Goal: Task Accomplishment & Management: Manage account settings

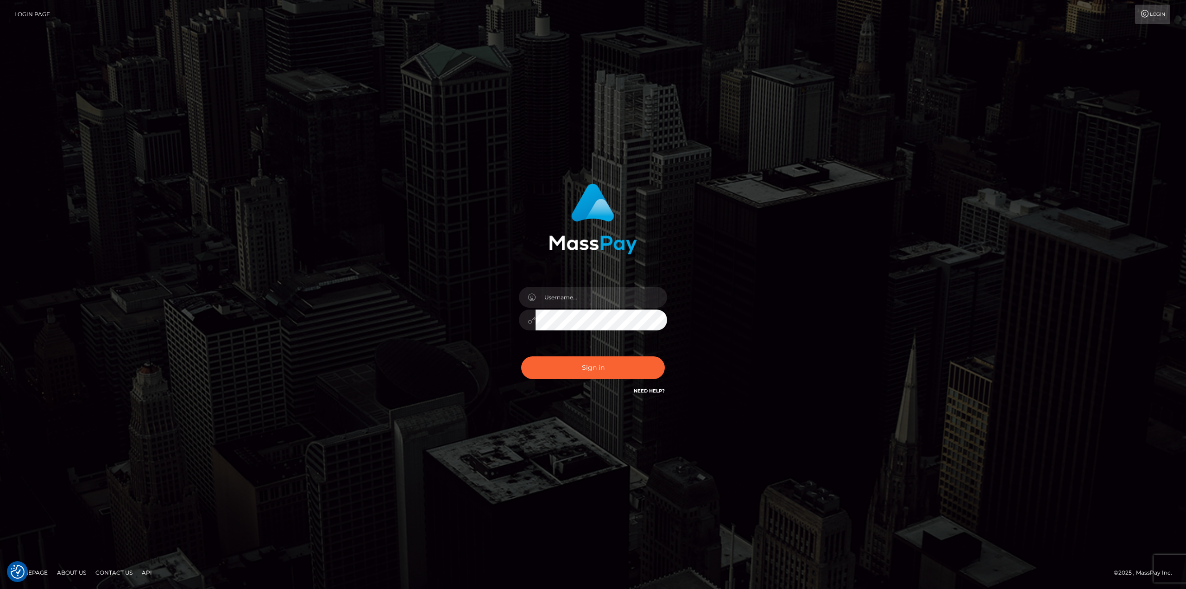
click at [586, 309] on div at bounding box center [593, 315] width 162 height 71
drag, startPoint x: 605, startPoint y: 285, endPoint x: 605, endPoint y: 291, distance: 6.0
click at [605, 286] on div at bounding box center [593, 315] width 162 height 71
click at [602, 295] on input "text" at bounding box center [602, 297] width 132 height 21
type input "Ahmed"
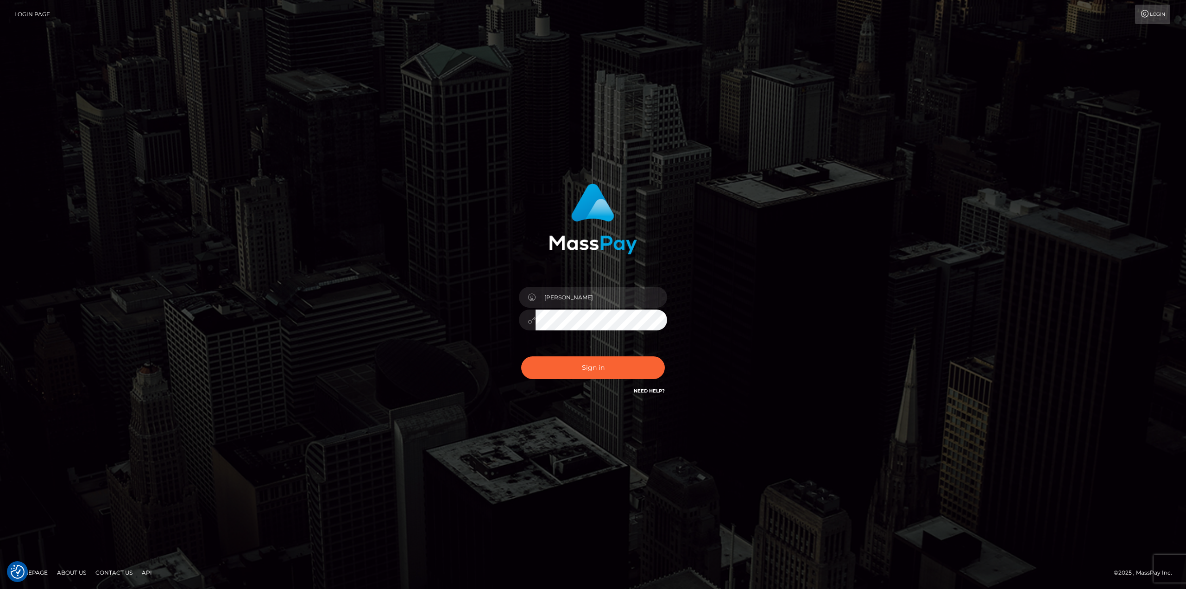
click at [521, 356] on button "Sign in" at bounding box center [593, 367] width 144 height 23
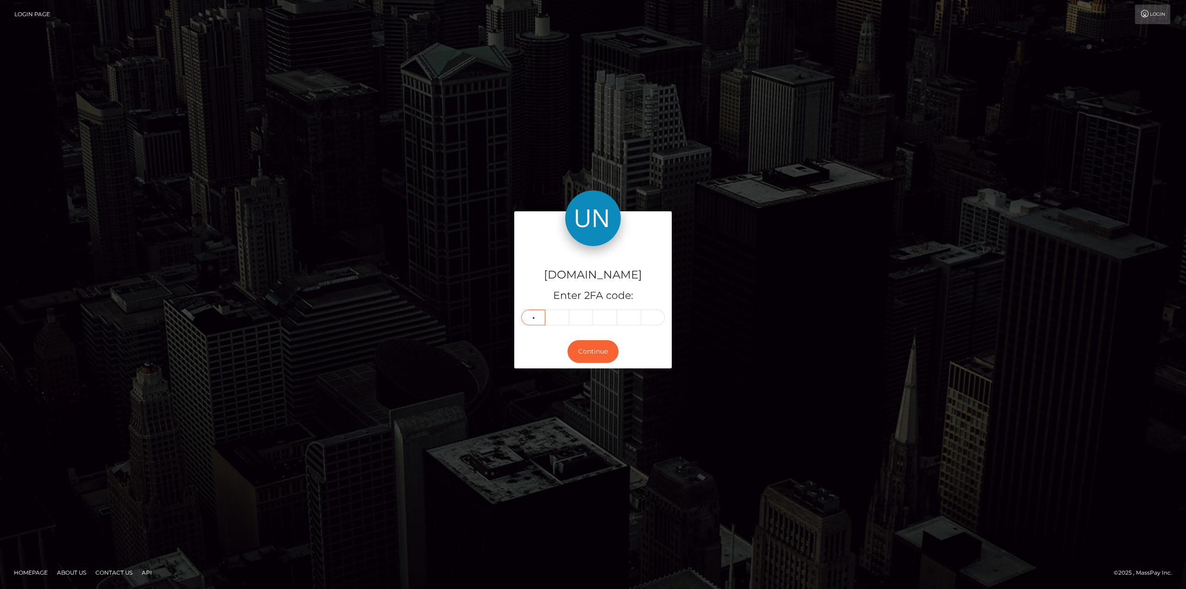
type input "0"
type input "6"
type input "9"
type input "7"
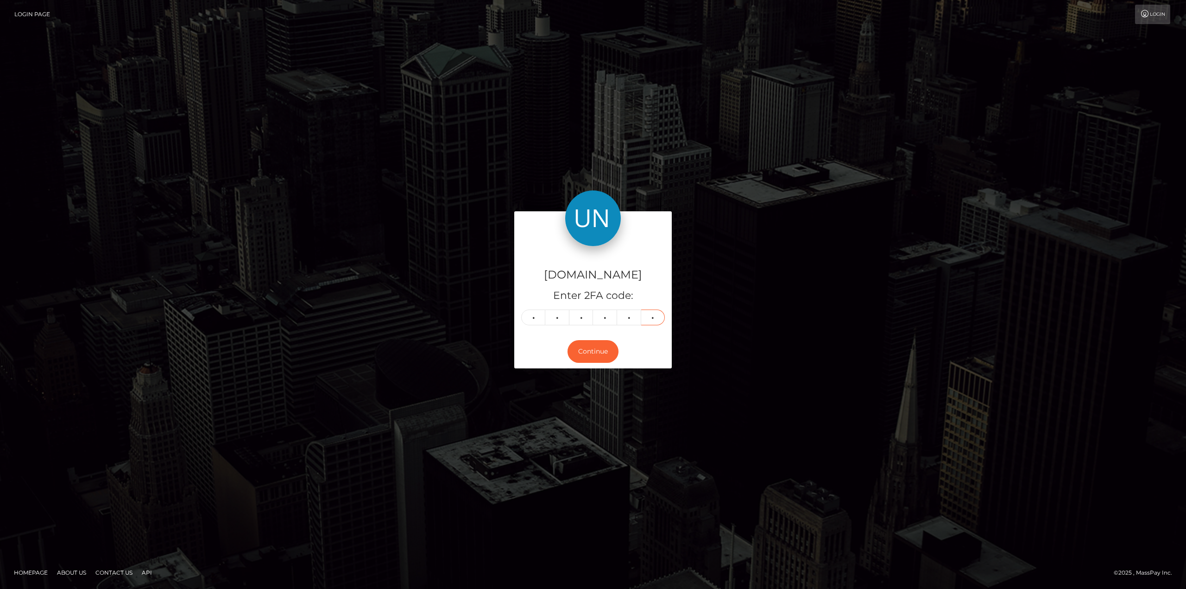
type input "3"
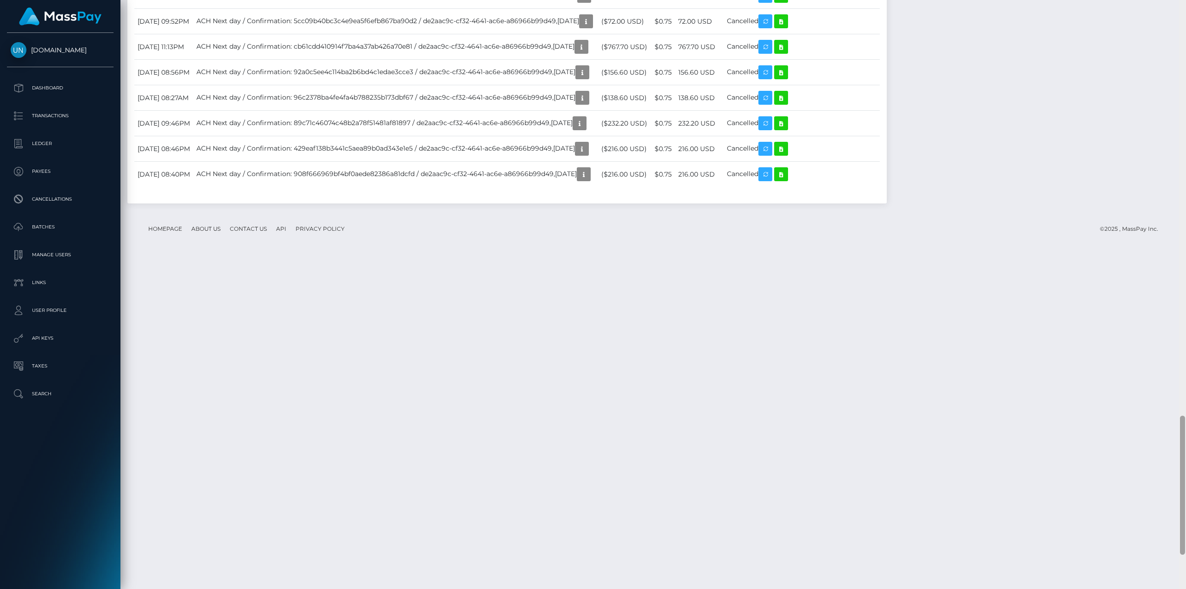
scroll to position [111, 336]
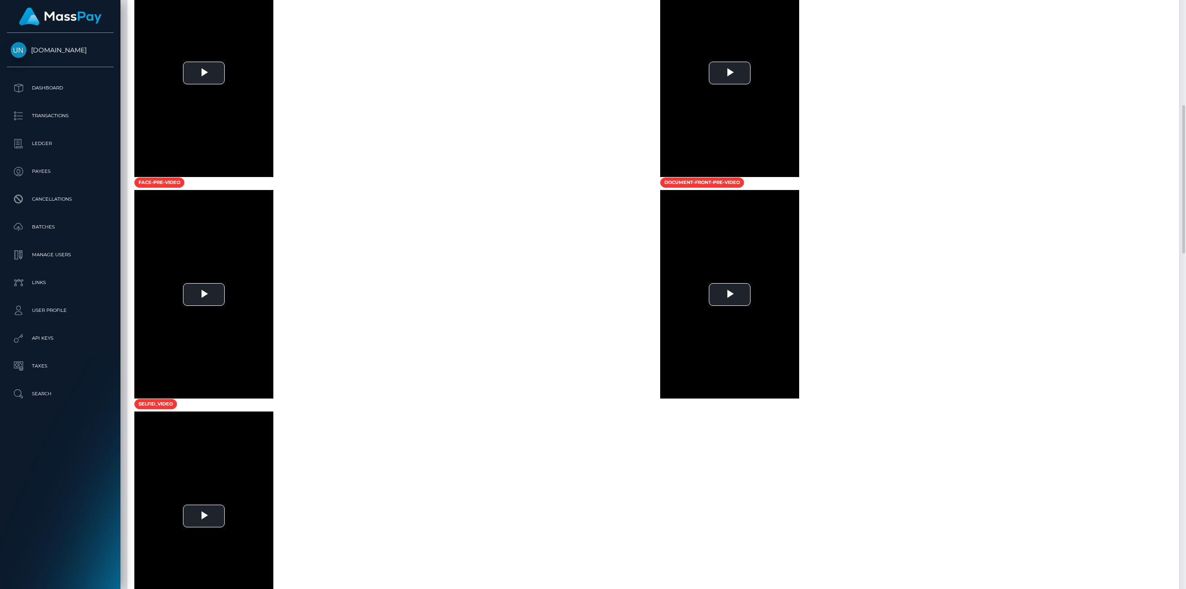
scroll to position [602, 0]
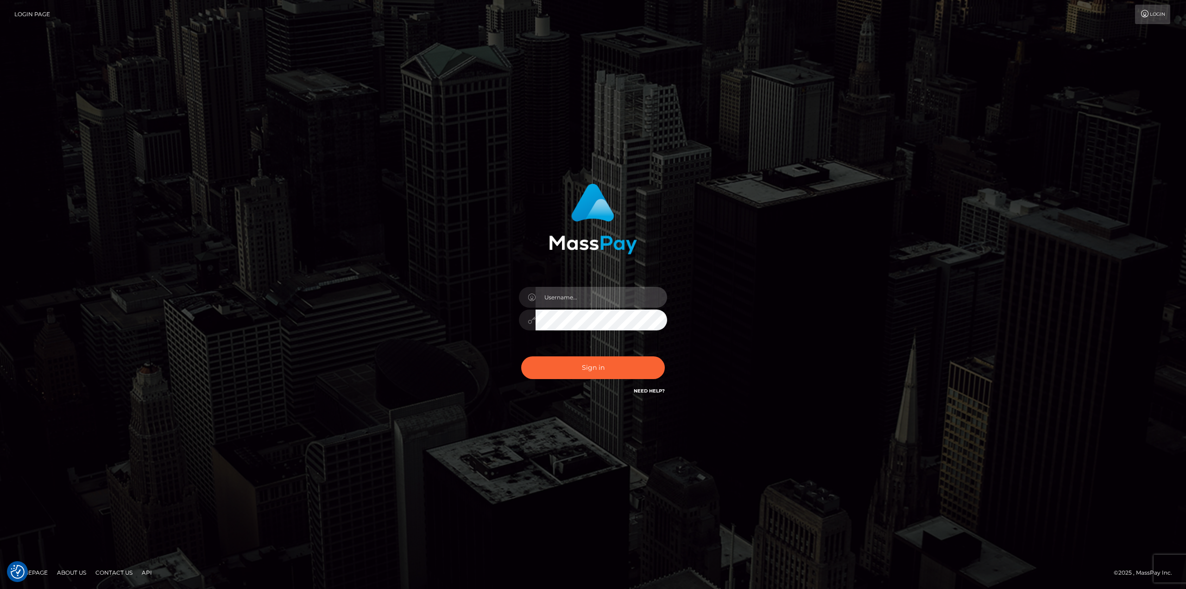
click at [578, 296] on input "text" at bounding box center [602, 297] width 132 height 21
type input "[PERSON_NAME]"
click at [521, 356] on button "Sign in" at bounding box center [593, 367] width 144 height 23
click at [598, 295] on input "text" at bounding box center [602, 297] width 132 height 21
type input "Ahmed"
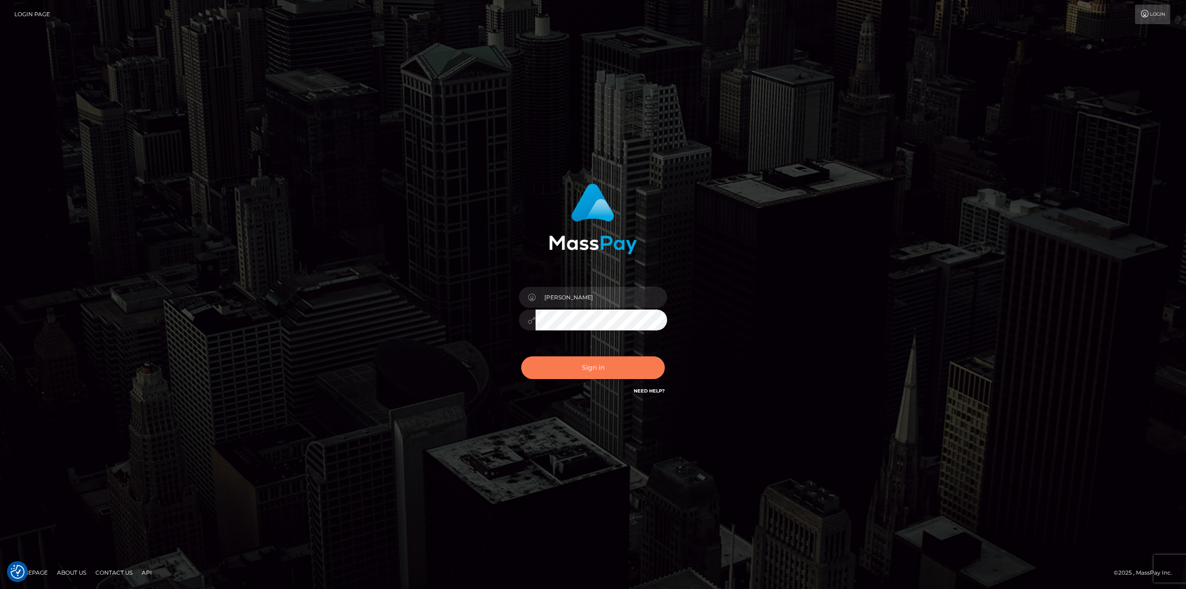
click at [615, 356] on button "Sign in" at bounding box center [593, 367] width 144 height 23
click at [610, 381] on div "0cAFcWeA7F6o_nAIn4SJlucy6ofa2s7dhkiW6omqVyuZ-2AfXejfDxaG-MKpKYkh9713ovveKnZwErw…" at bounding box center [593, 371] width 162 height 41
click at [610, 364] on button "Sign in" at bounding box center [593, 367] width 144 height 23
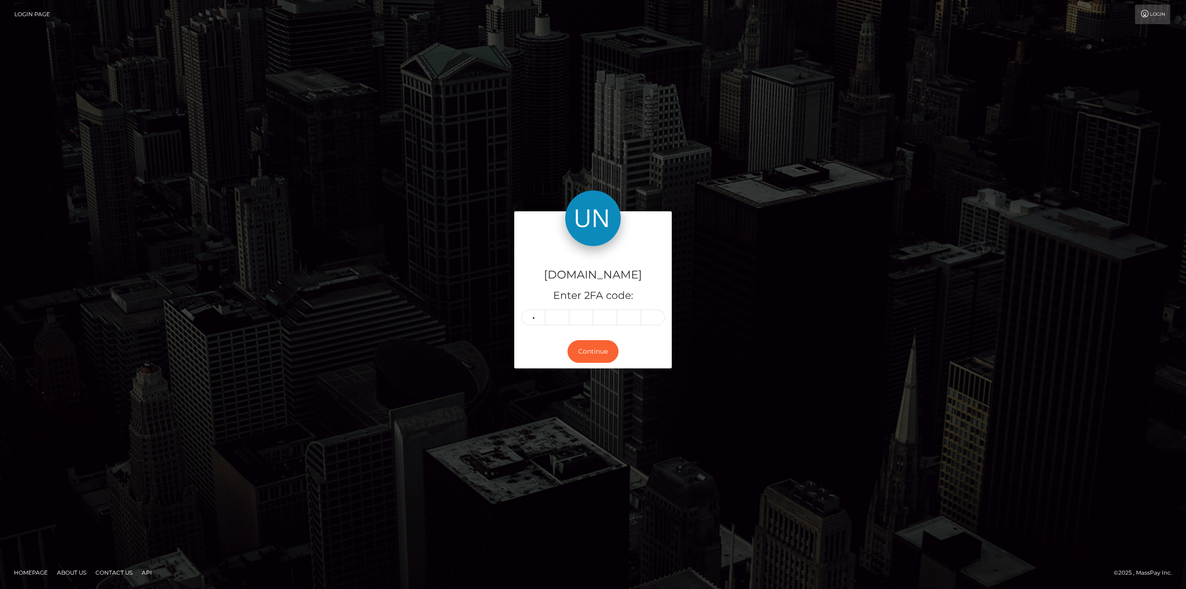
type input "2"
type input "5"
type input "6"
type input "9"
type input "6"
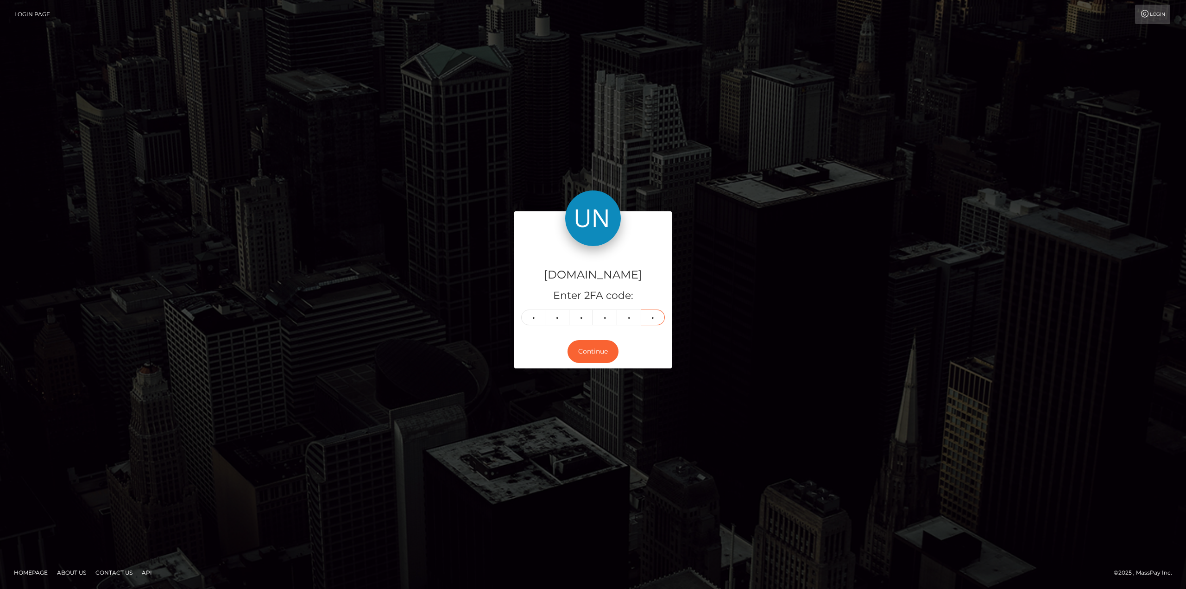
type input "2"
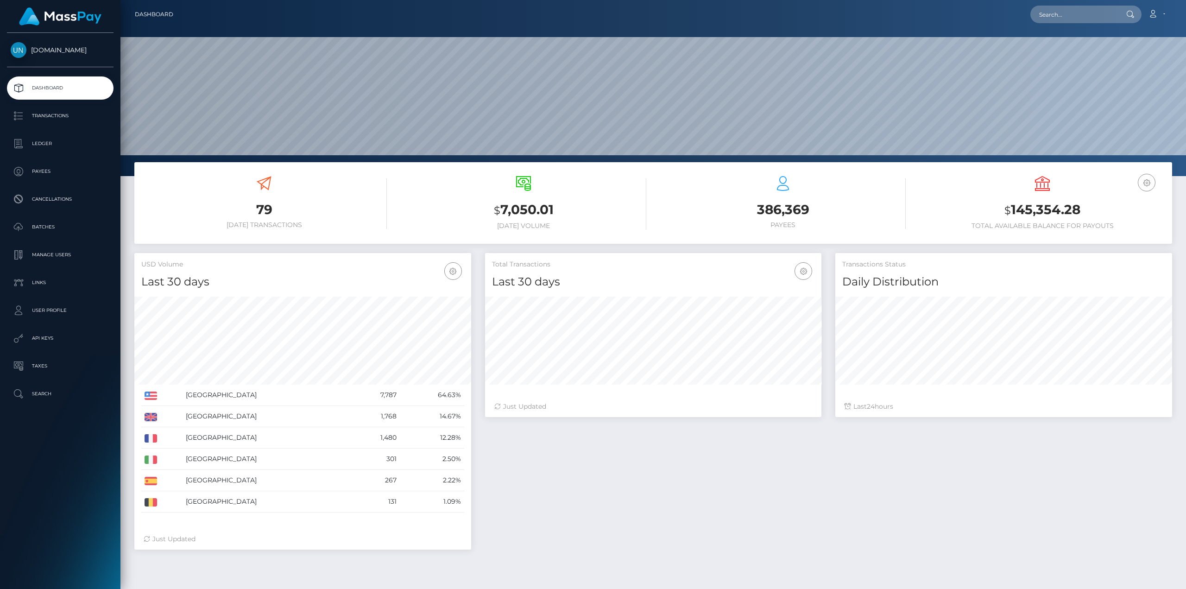
scroll to position [164, 336]
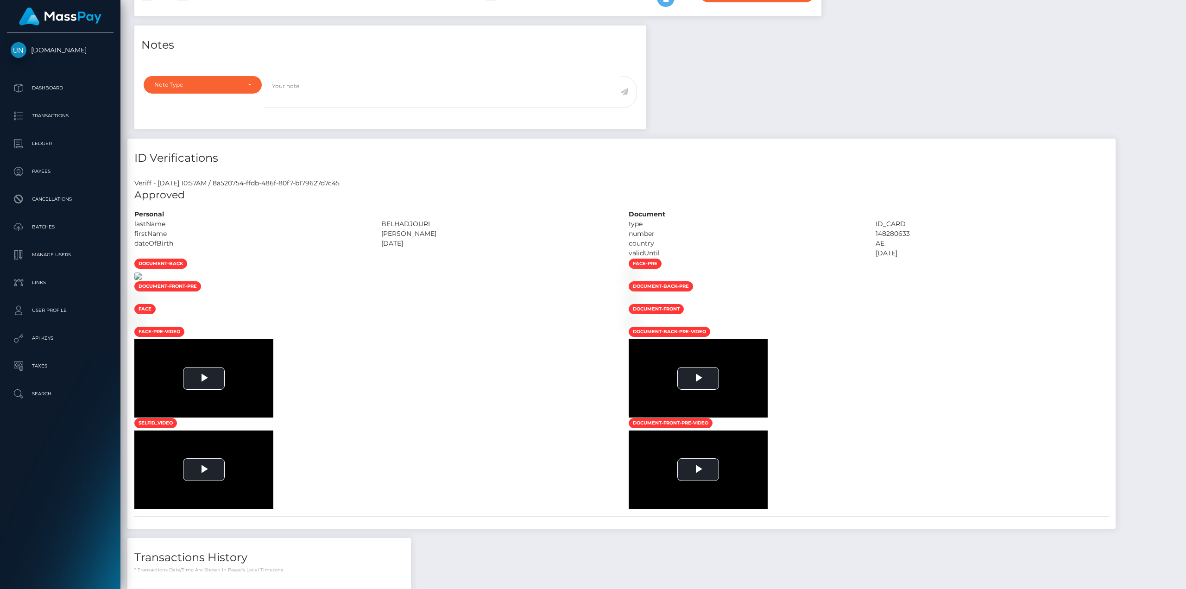
scroll to position [371, 0]
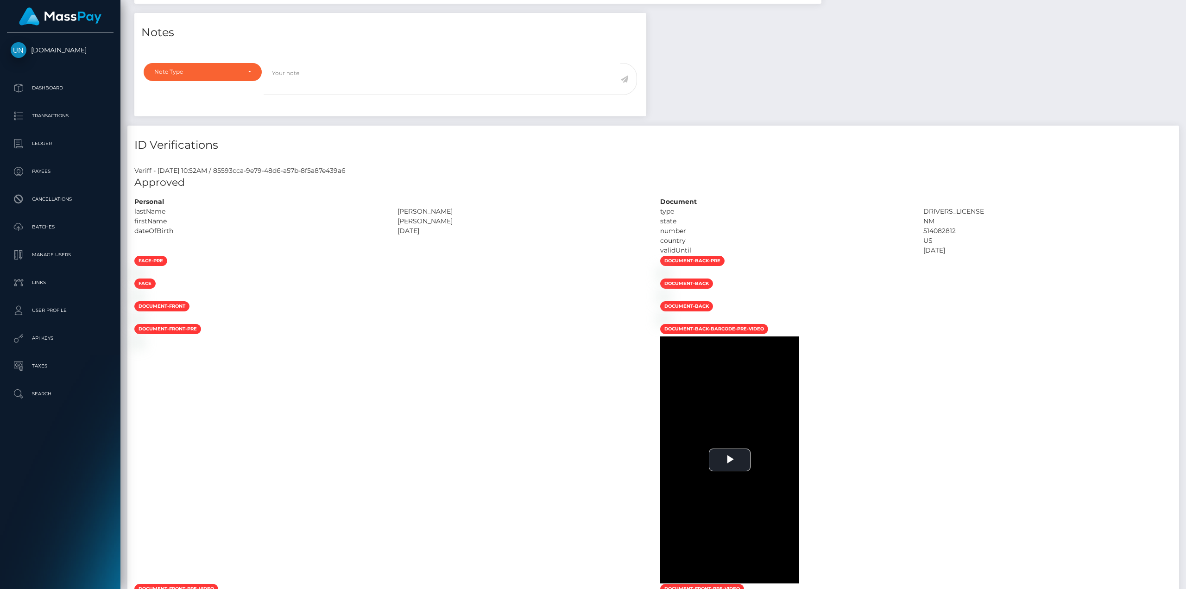
scroll to position [324, 0]
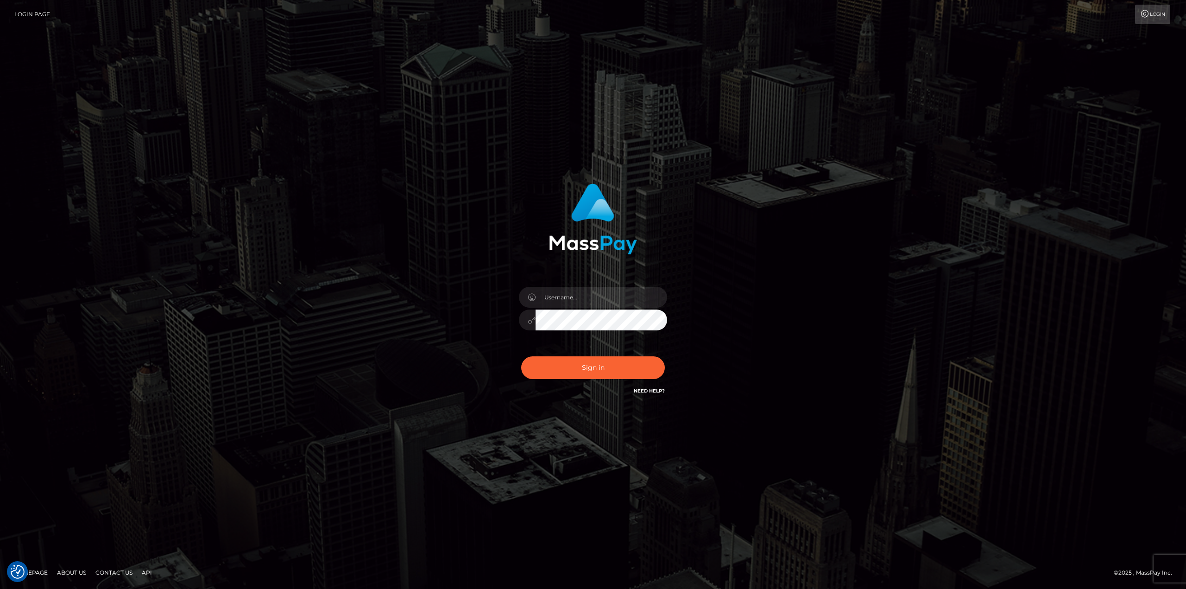
click at [606, 285] on div at bounding box center [593, 315] width 162 height 71
click at [606, 292] on input "text" at bounding box center [602, 297] width 132 height 21
type input "Ahmed"
click at [521, 356] on button "Sign in" at bounding box center [593, 367] width 144 height 23
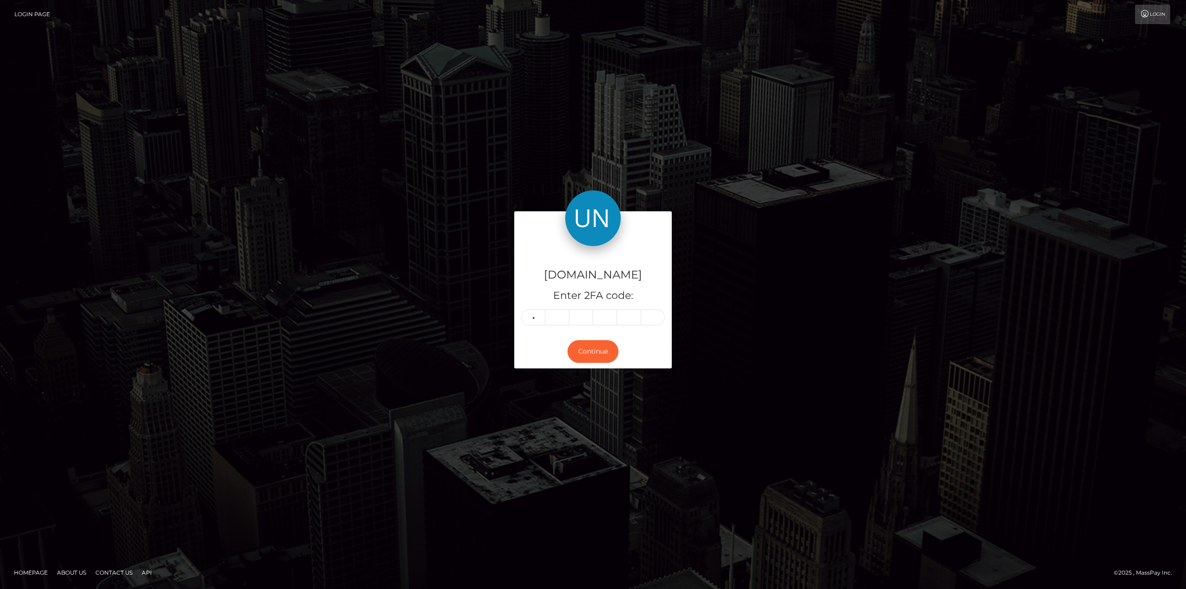
type input "2"
type input "6"
type input "1"
type input "8"
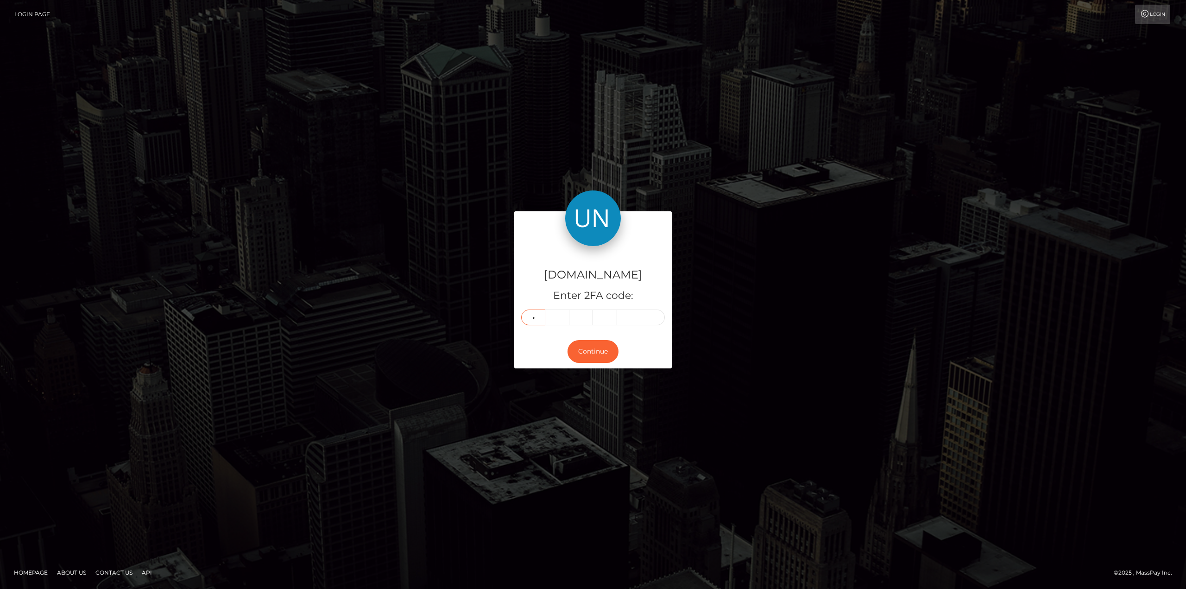
type input "0"
type input "5"
type input "1"
type input "8"
type input "3"
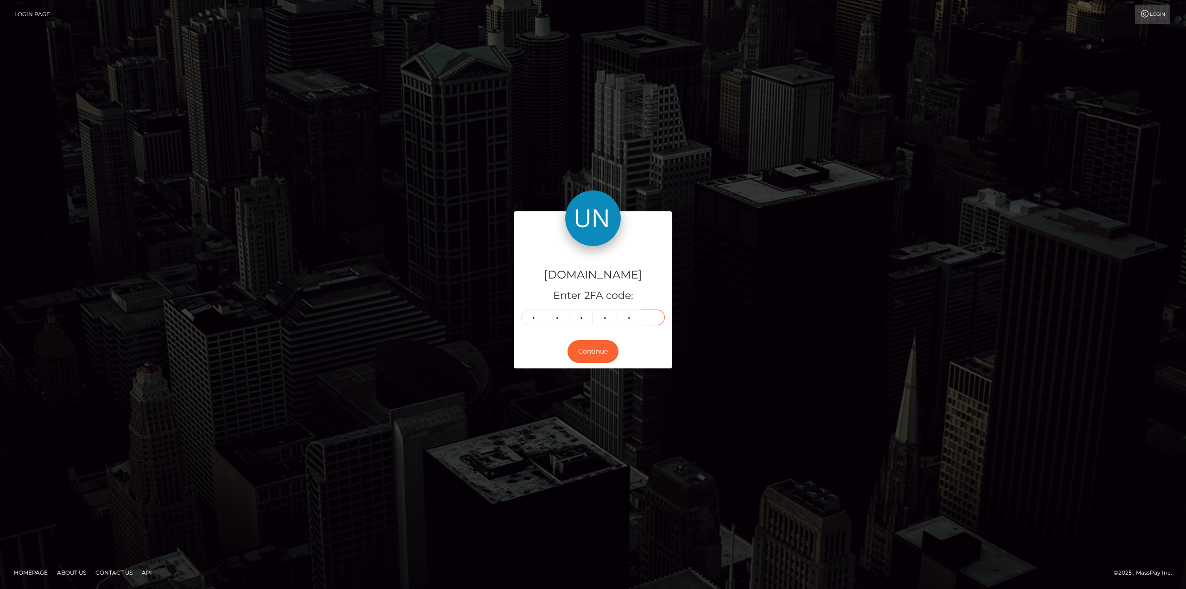
type input "7"
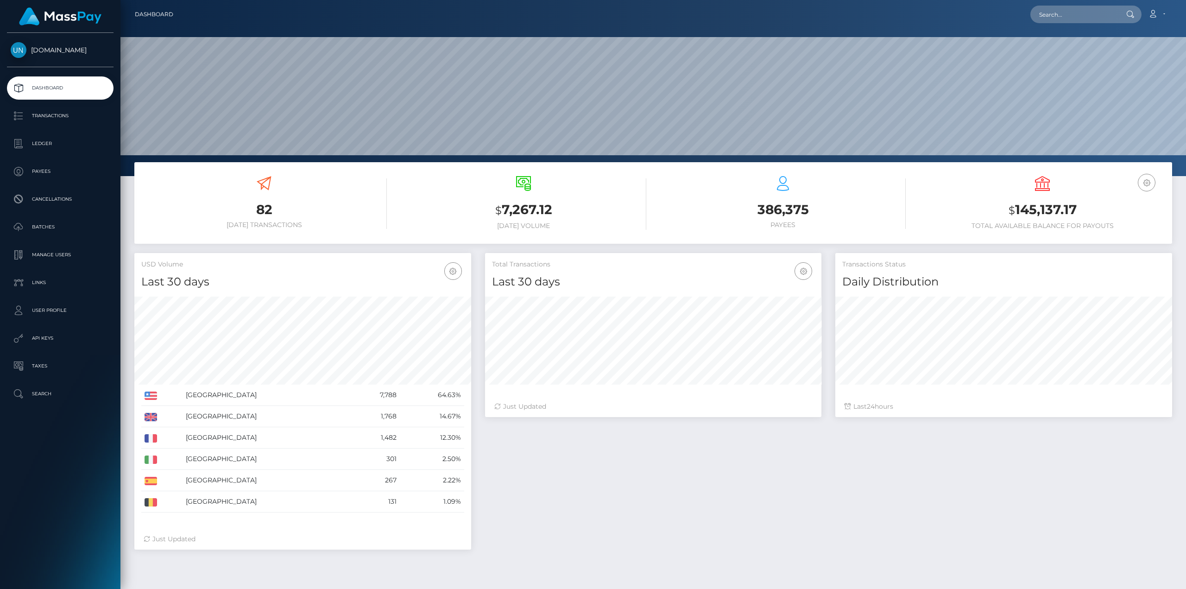
scroll to position [164, 336]
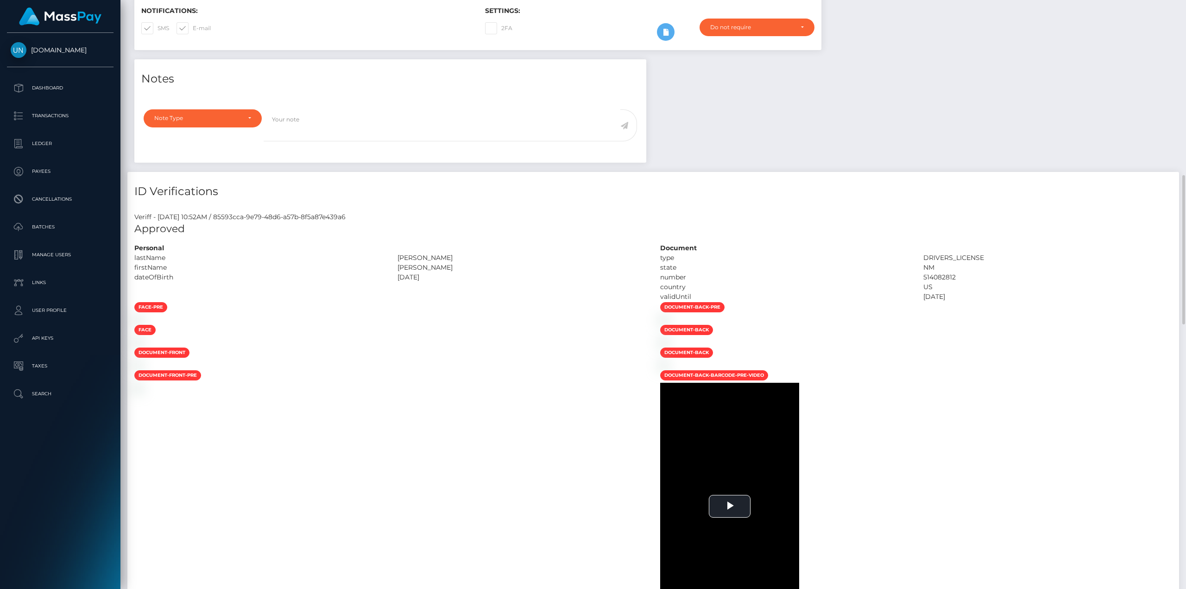
scroll to position [417, 0]
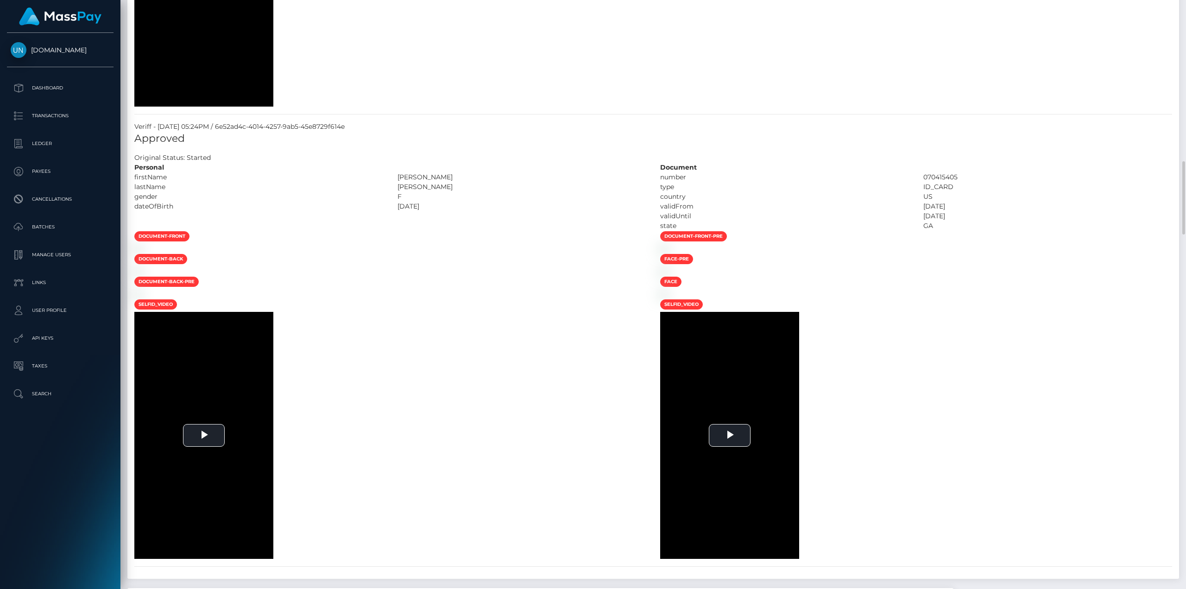
scroll to position [1251, 0]
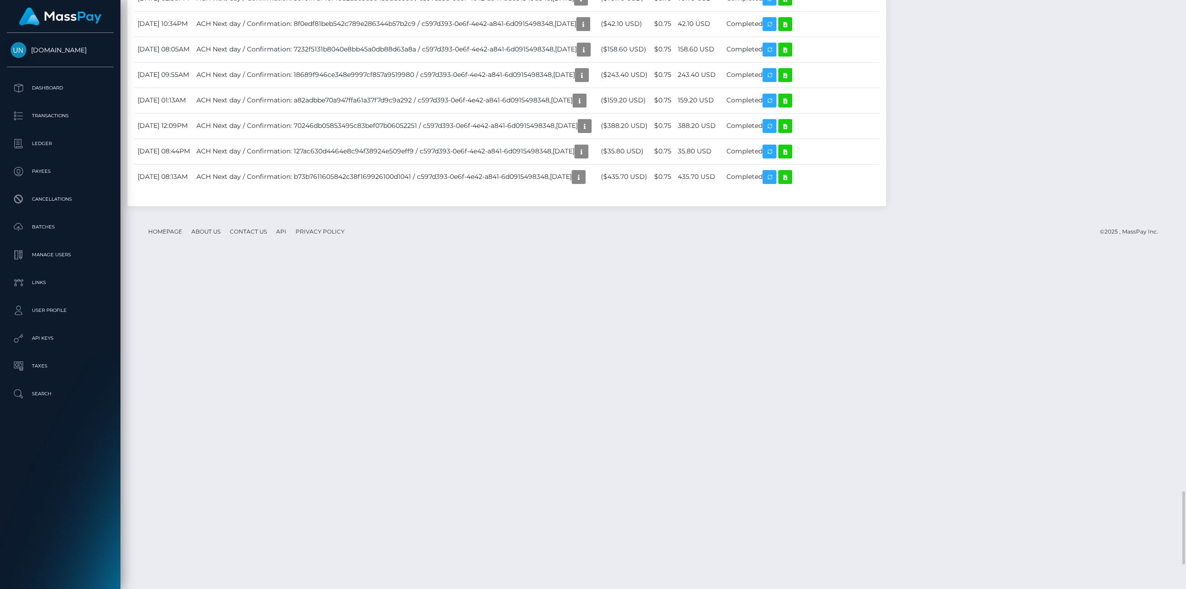
scroll to position [2918, 0]
